Goal: Find specific page/section: Find specific page/section

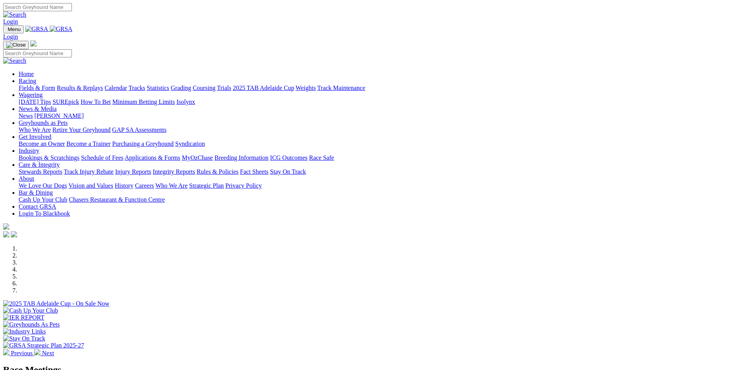
scroll to position [233, 0]
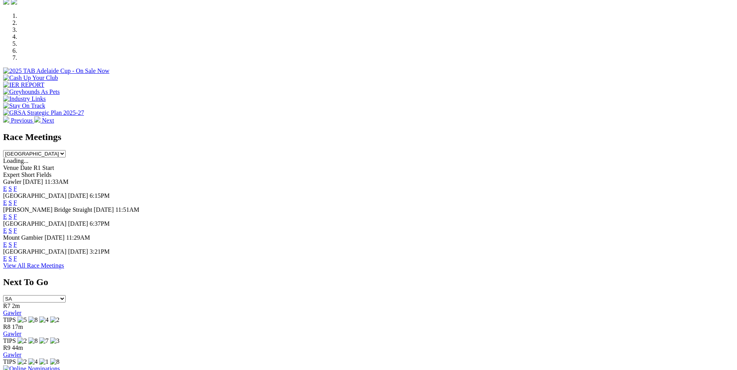
click at [17, 260] on link "F" at bounding box center [15, 258] width 3 height 7
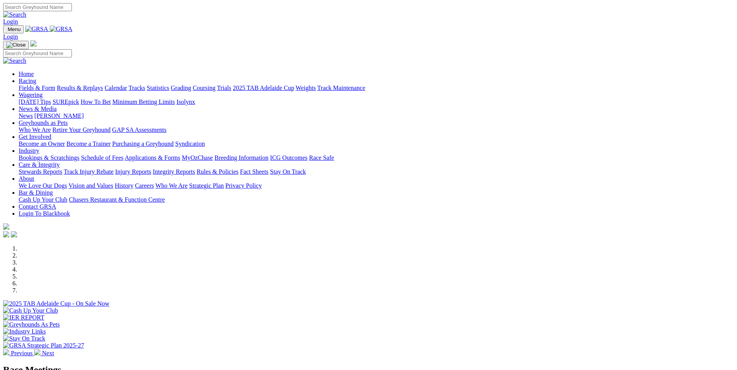
scroll to position [233, 0]
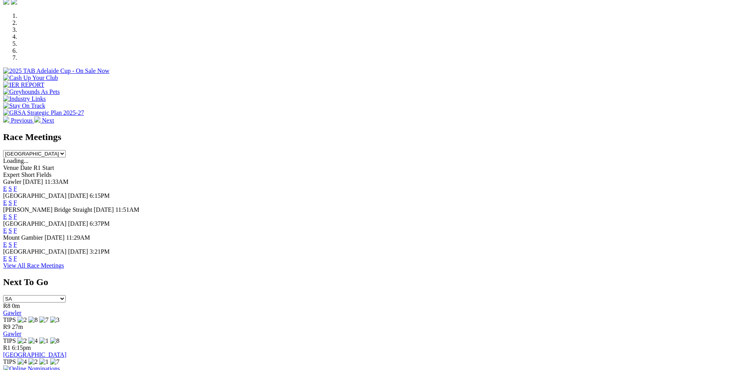
click at [17, 259] on link "F" at bounding box center [15, 258] width 3 height 7
